Goal: Transaction & Acquisition: Purchase product/service

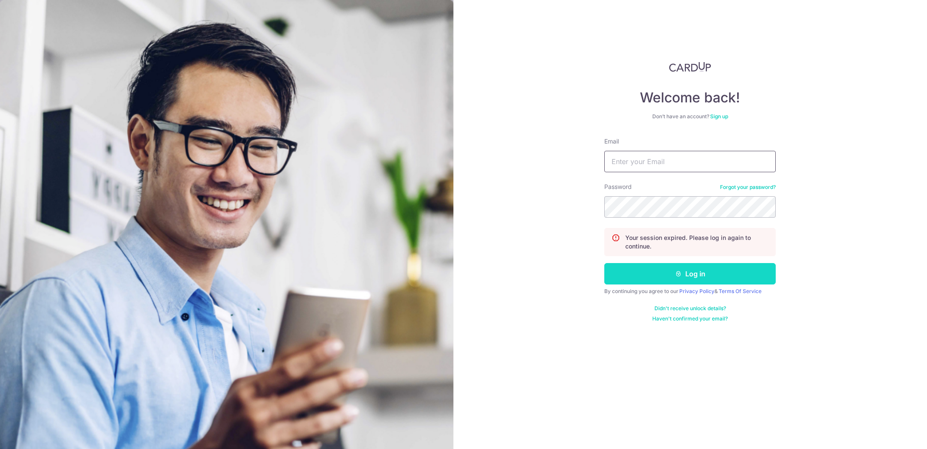
type input "[PERSON_NAME][EMAIL_ADDRESS][DOMAIN_NAME]"
click at [646, 278] on button "Log in" at bounding box center [689, 273] width 171 height 21
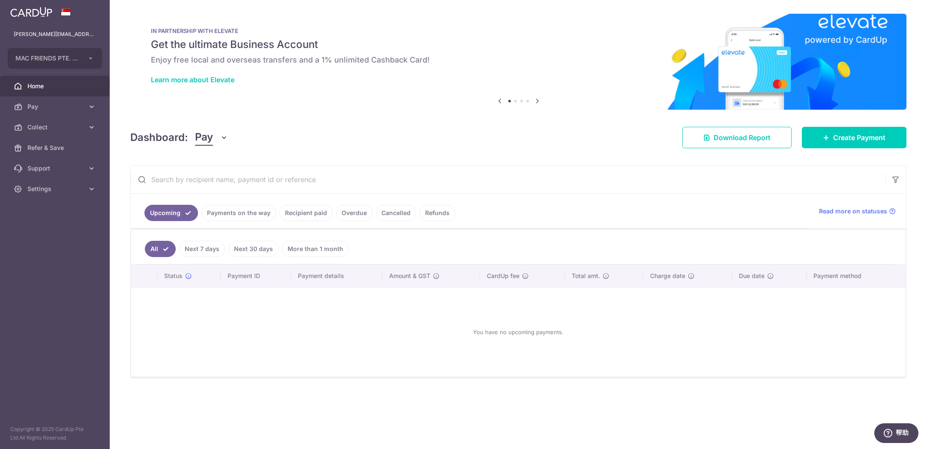
click at [246, 217] on link "Payments on the way" at bounding box center [238, 213] width 75 height 16
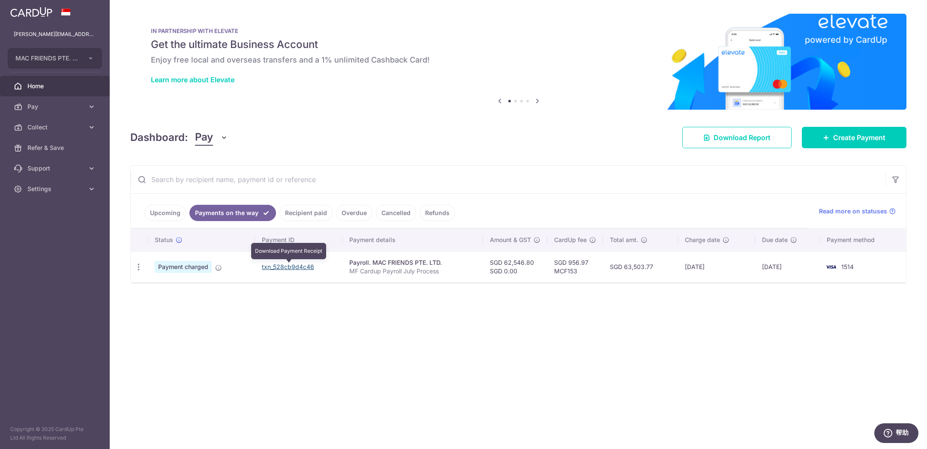
click at [284, 268] on link "txn_528cb9d4c46" at bounding box center [288, 266] width 52 height 7
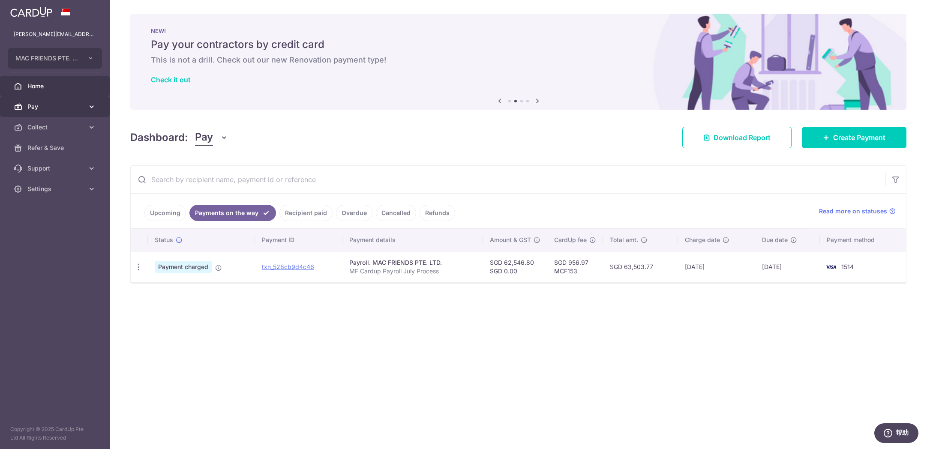
click at [52, 112] on link "Pay" at bounding box center [55, 106] width 110 height 21
click at [45, 132] on link "Payments" at bounding box center [55, 127] width 110 height 21
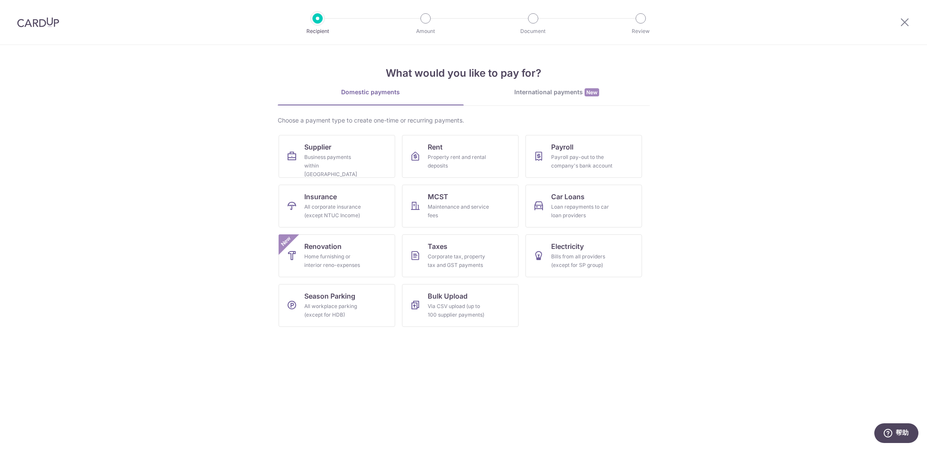
click at [544, 92] on div "International payments New" at bounding box center [556, 92] width 186 height 9
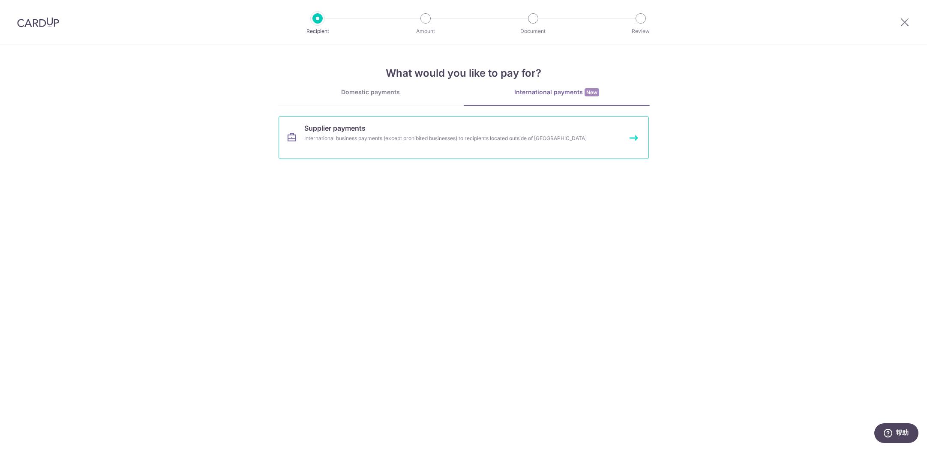
click at [360, 126] on span "Supplier payments" at bounding box center [334, 128] width 61 height 10
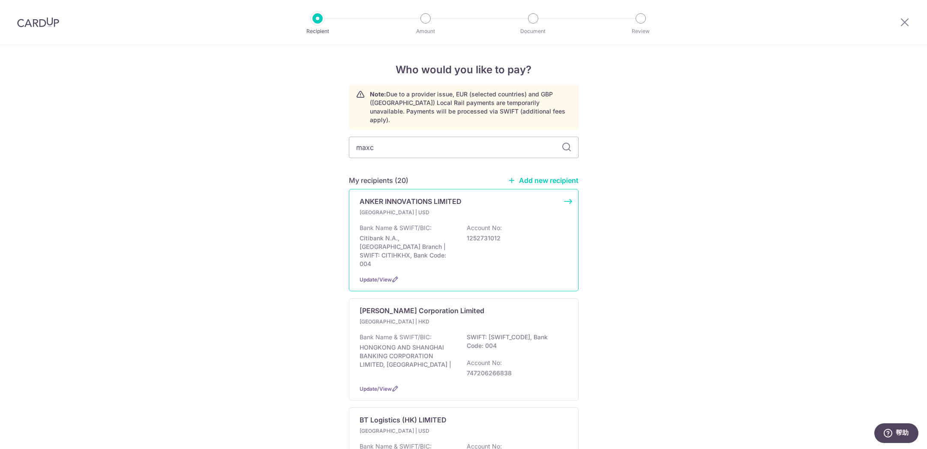
type input "maxco"
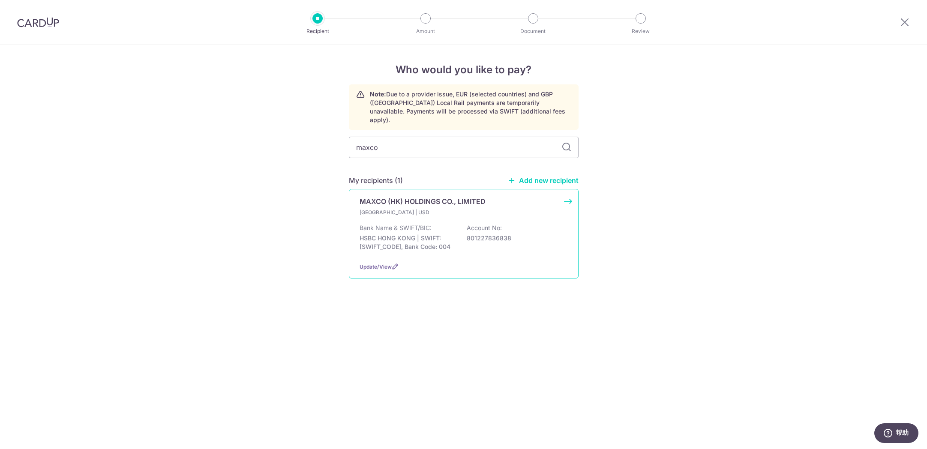
click at [417, 196] on p "MAXCO (HK) HOLDINGS CO., LIMITED" at bounding box center [422, 201] width 126 height 10
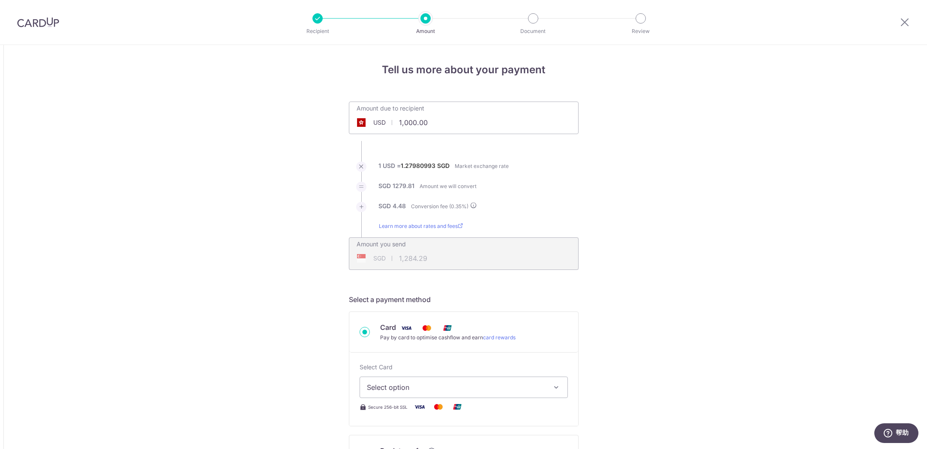
click at [443, 122] on input "1,000.00" at bounding box center [415, 123] width 132 height 20
drag, startPoint x: 446, startPoint y: 122, endPoint x: 381, endPoint y: 122, distance: 64.3
click at [381, 122] on div "USD 1,000.00 1000" at bounding box center [415, 123] width 132 height 20
type input "1,999.58"
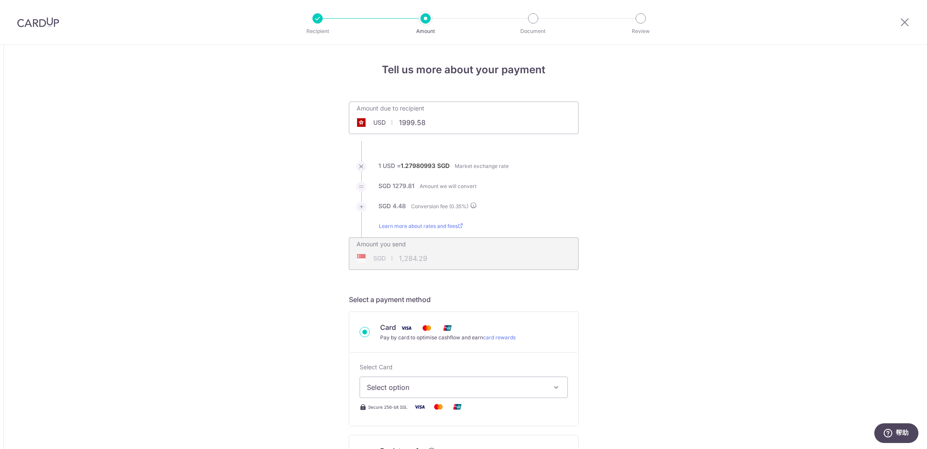
type input "2,568.06"
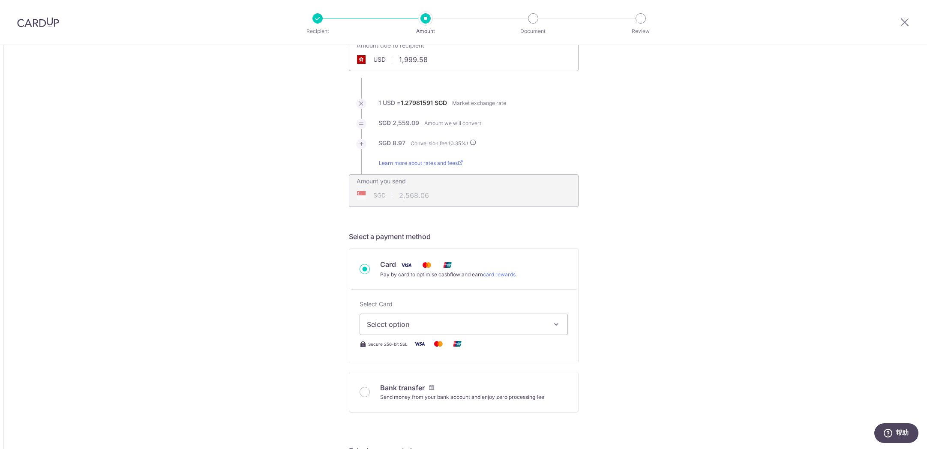
scroll to position [65, 0]
click at [365, 388] on input "Bank transfer Send money from your bank account and enjoy zero processing fee" at bounding box center [364, 390] width 10 height 10
radio input "true"
type input "1,999.58"
type input "2,564.02"
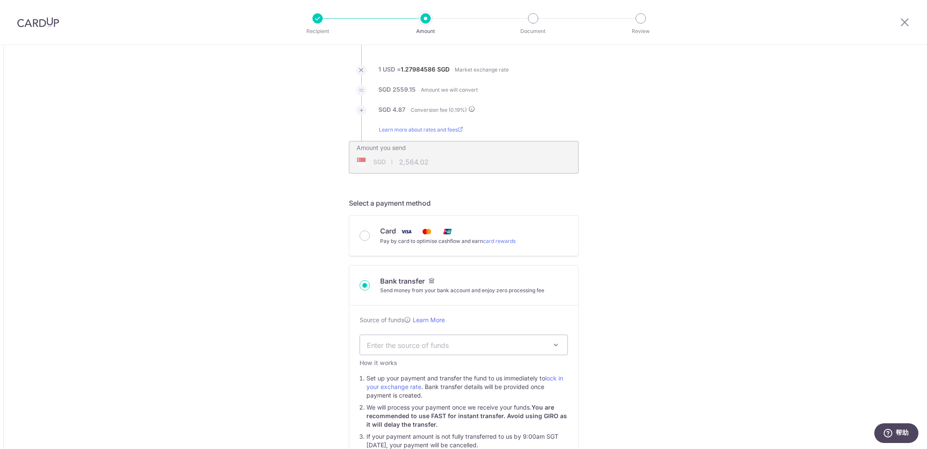
scroll to position [100, 0]
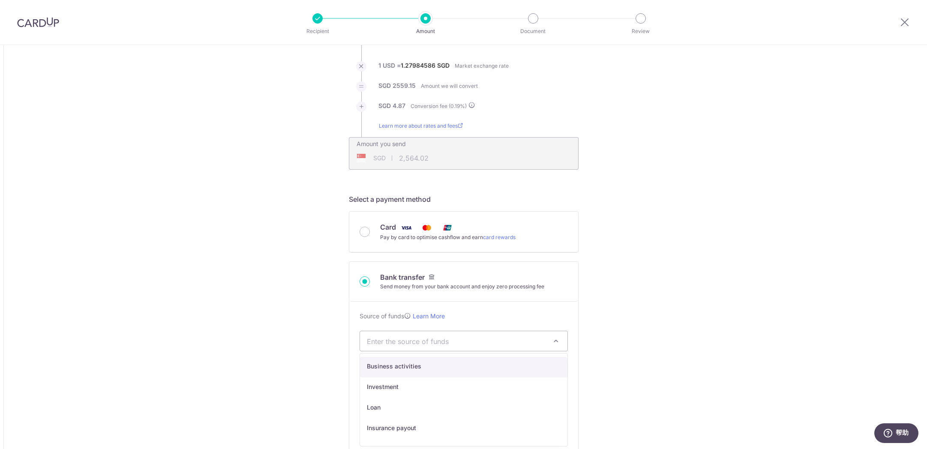
click at [531, 340] on span "Enter the source of funds" at bounding box center [457, 340] width 180 height 9
select select "1"
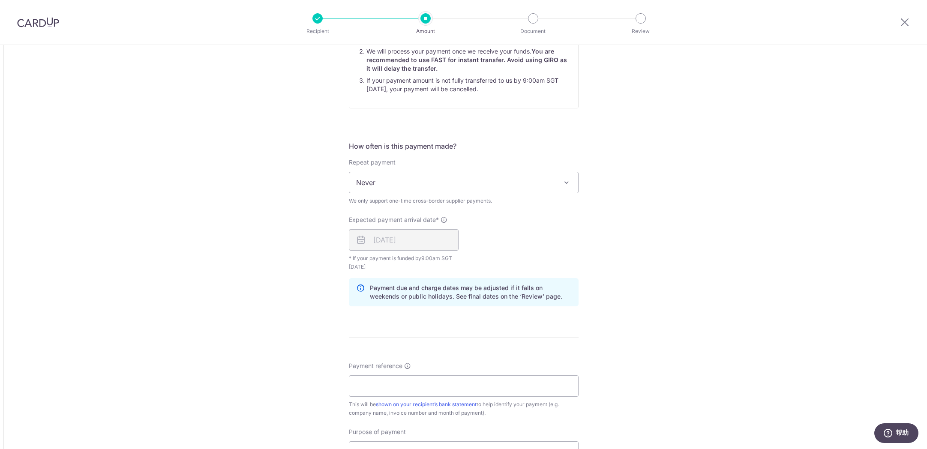
scroll to position [511, 0]
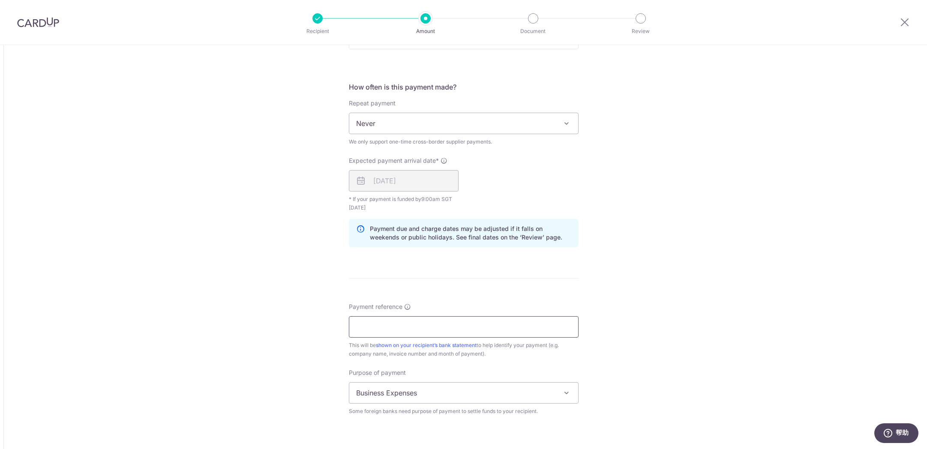
click at [455, 322] on input "Payment reference" at bounding box center [464, 326] width 230 height 21
click at [694, 254] on div "Tell us more about your payment Amount due to recipient USD 1,999.58 1999.58 1 …" at bounding box center [463, 69] width 927 height 1070
click at [502, 326] on input "Payment reference" at bounding box center [464, 326] width 230 height 21
type input "MAC FRIENDS PLO-20250812001-SG"
click at [616, 316] on div "Tell us more about your payment Amount due to recipient USD 1,999.58 1999.58 1 …" at bounding box center [463, 69] width 927 height 1070
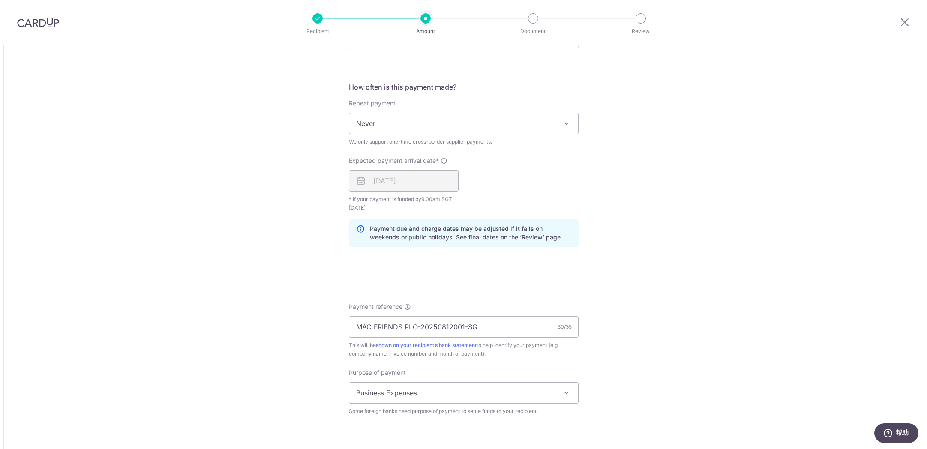
click at [480, 395] on span "Business Expenses" at bounding box center [463, 393] width 229 height 21
select select "Goods Purchased"
click at [613, 343] on div "Tell us more about your payment Amount due to recipient USD 1,999.58 1999.58 1 …" at bounding box center [463, 69] width 927 height 1070
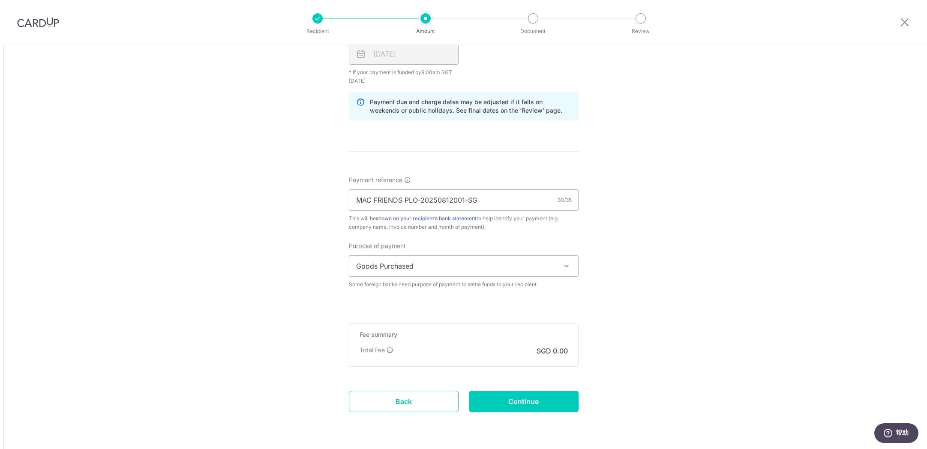
scroll to position [665, 0]
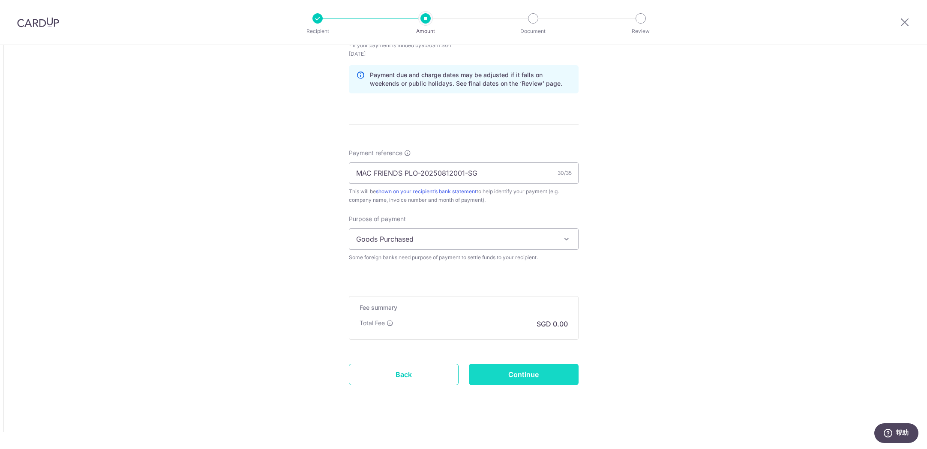
click at [540, 376] on input "Continue" at bounding box center [524, 374] width 110 height 21
type input "Create Schedule"
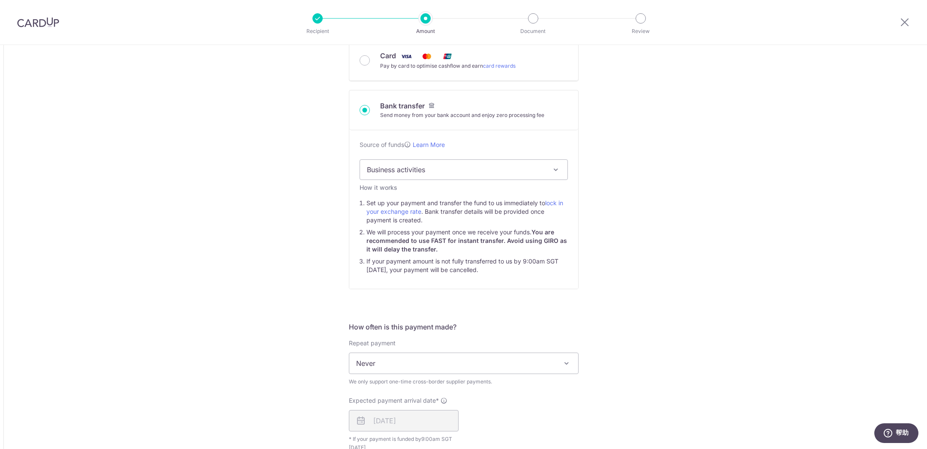
scroll to position [155, 0]
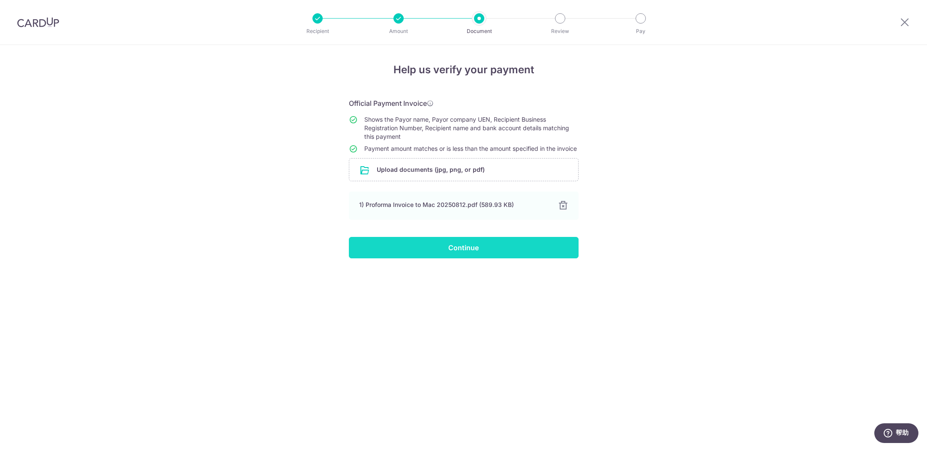
click at [484, 258] on input "Continue" at bounding box center [464, 247] width 230 height 21
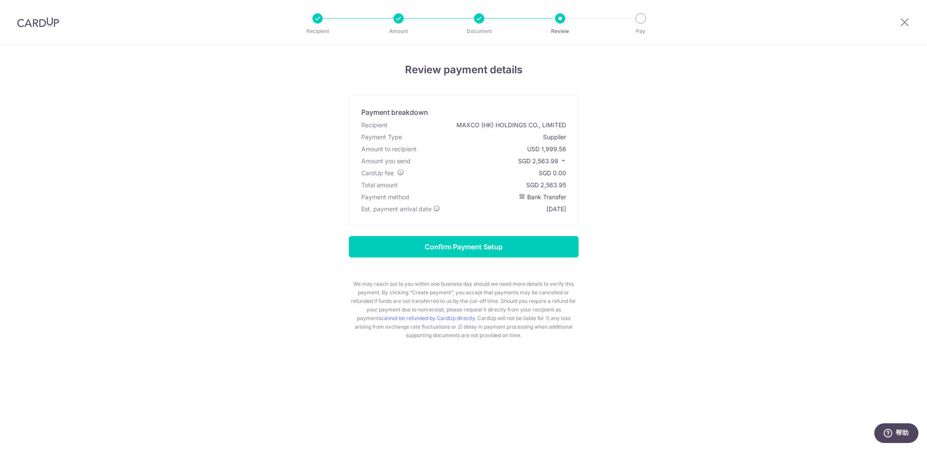
click at [562, 161] on icon at bounding box center [563, 161] width 6 height 6
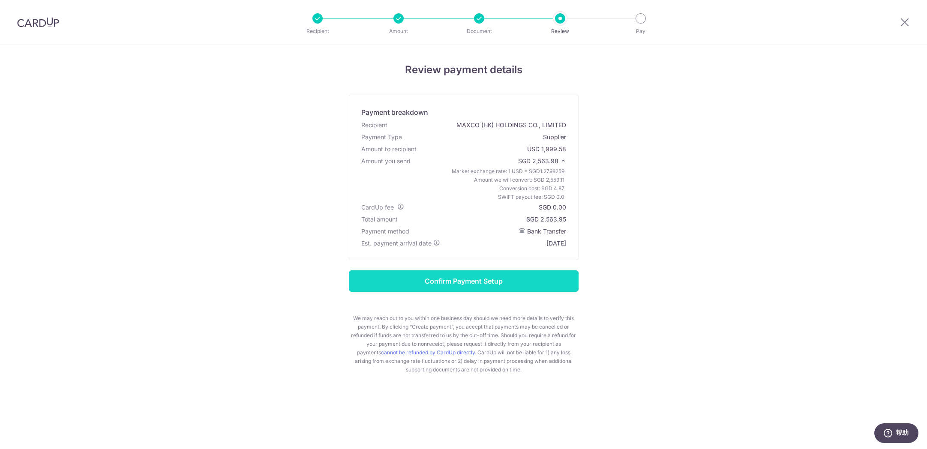
click at [414, 283] on input "Confirm Payment Setup" at bounding box center [464, 280] width 230 height 21
